Goal: Find specific page/section: Find specific page/section

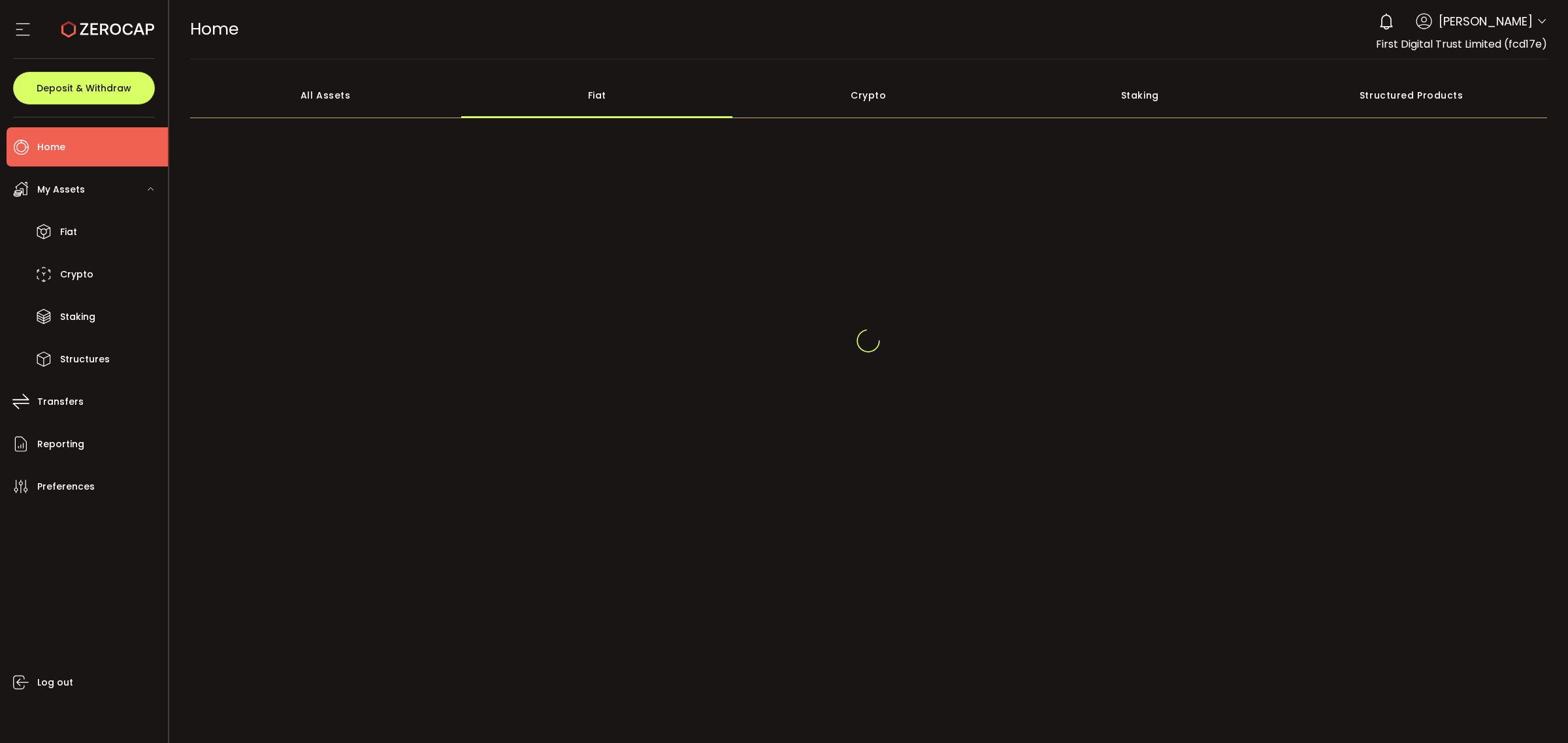
click at [394, 105] on div "All Assets" at bounding box center [326, 95] width 272 height 46
click at [510, 87] on div "Fiat" at bounding box center [597, 95] width 272 height 46
click at [516, 95] on div "Fiat" at bounding box center [597, 95] width 272 height 46
drag, startPoint x: 542, startPoint y: 98, endPoint x: 566, endPoint y: 99, distance: 24.0
click at [544, 98] on div "Fiat" at bounding box center [597, 95] width 272 height 46
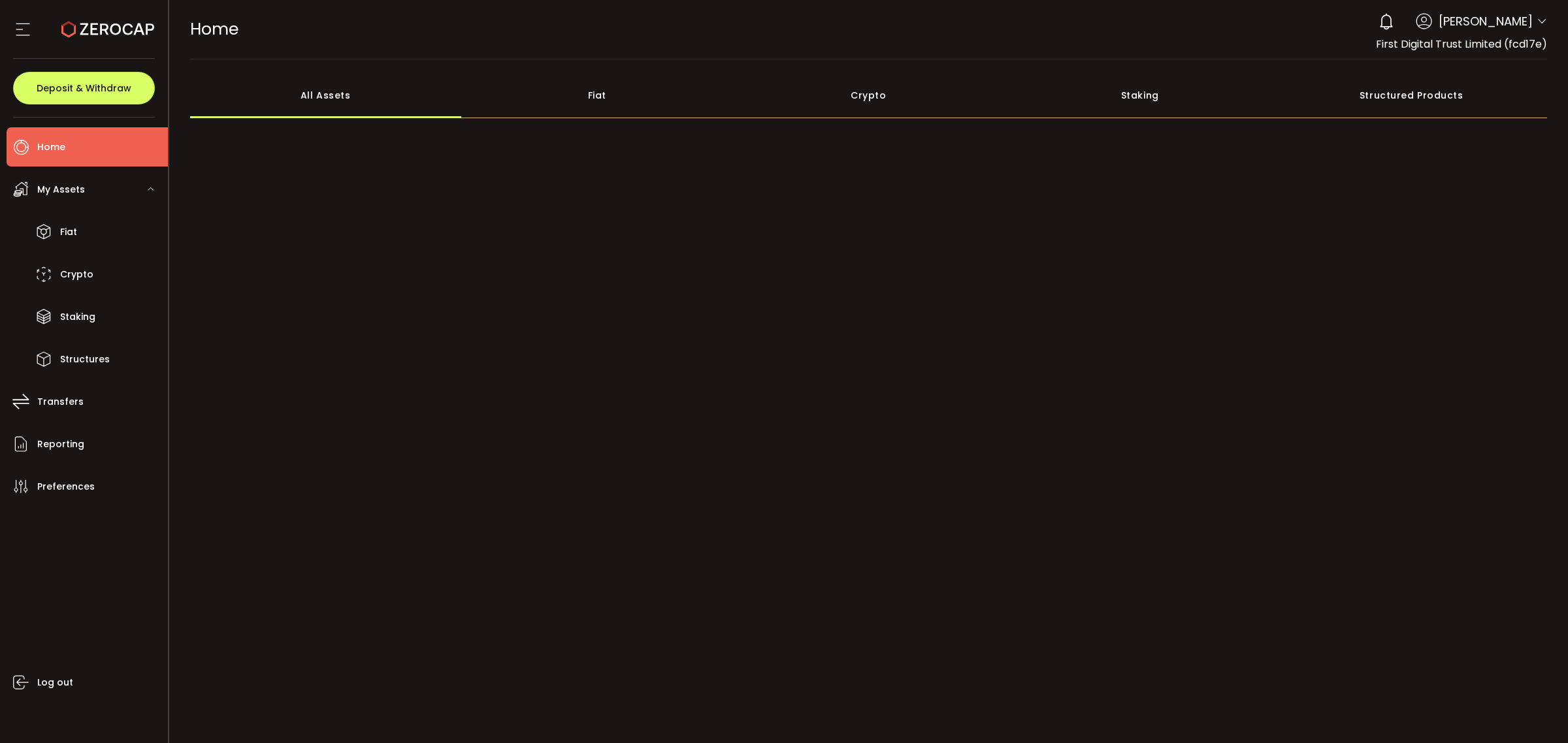
click at [619, 99] on div "Fiat" at bounding box center [597, 95] width 272 height 46
